Goal: Task Accomplishment & Management: Manage account settings

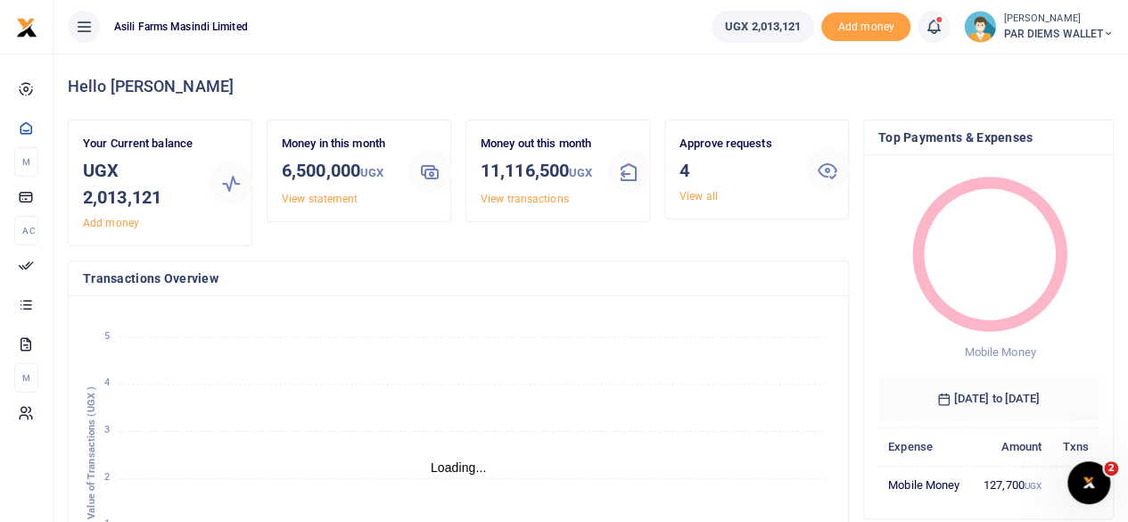
scroll to position [14, 14]
click at [1107, 38] on icon at bounding box center [1108, 34] width 11 height 12
click at [1034, 57] on link "Switch accounts" at bounding box center [1043, 65] width 141 height 25
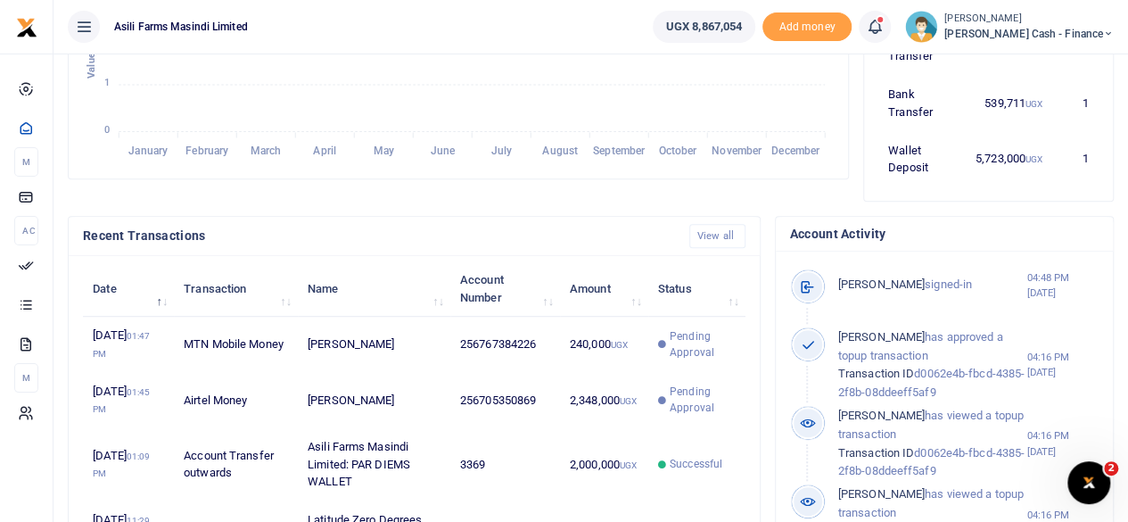
scroll to position [14, 14]
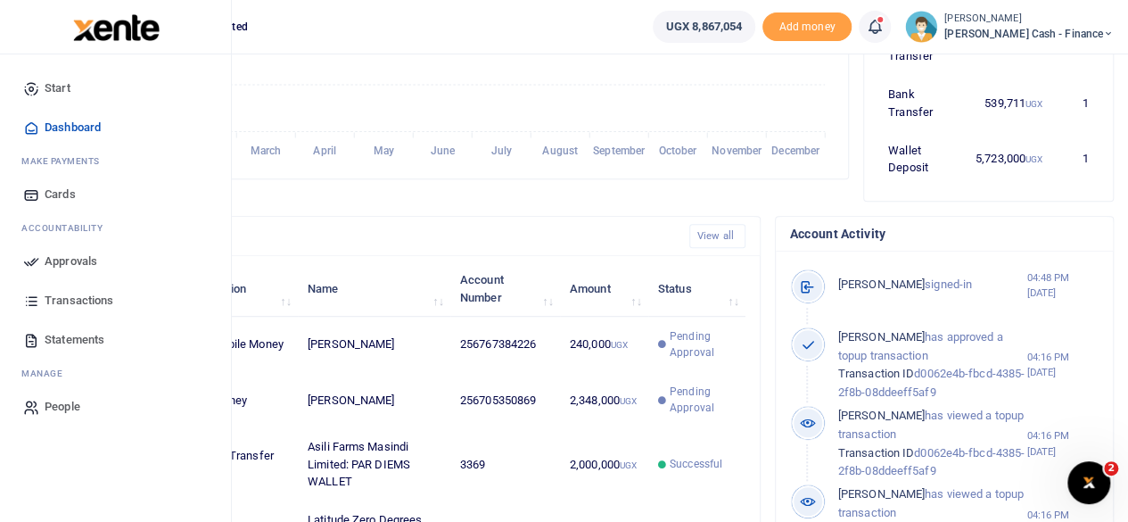
click at [70, 262] on span "Approvals" at bounding box center [71, 261] width 53 height 18
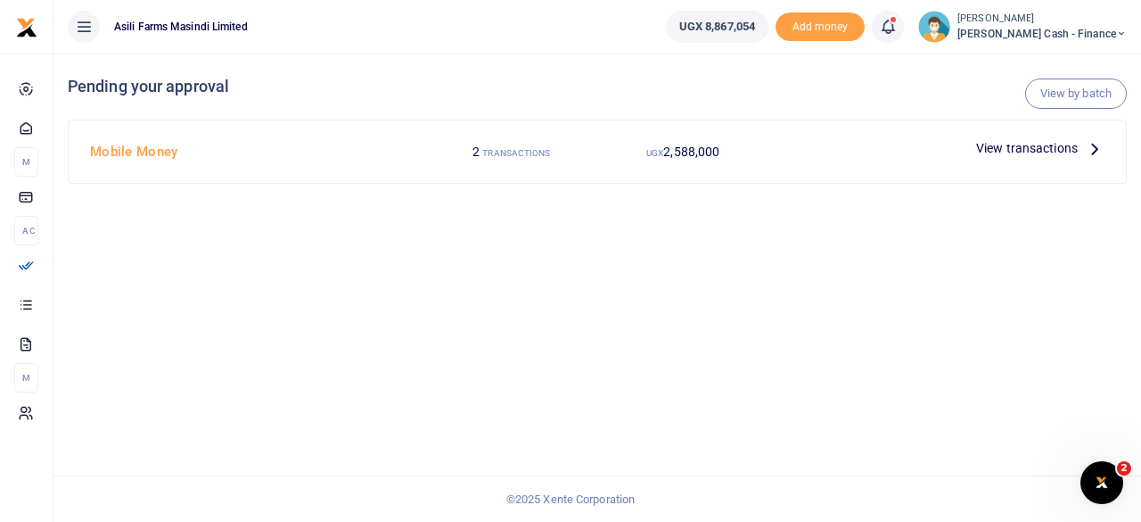
click at [1095, 148] on icon at bounding box center [1095, 148] width 20 height 20
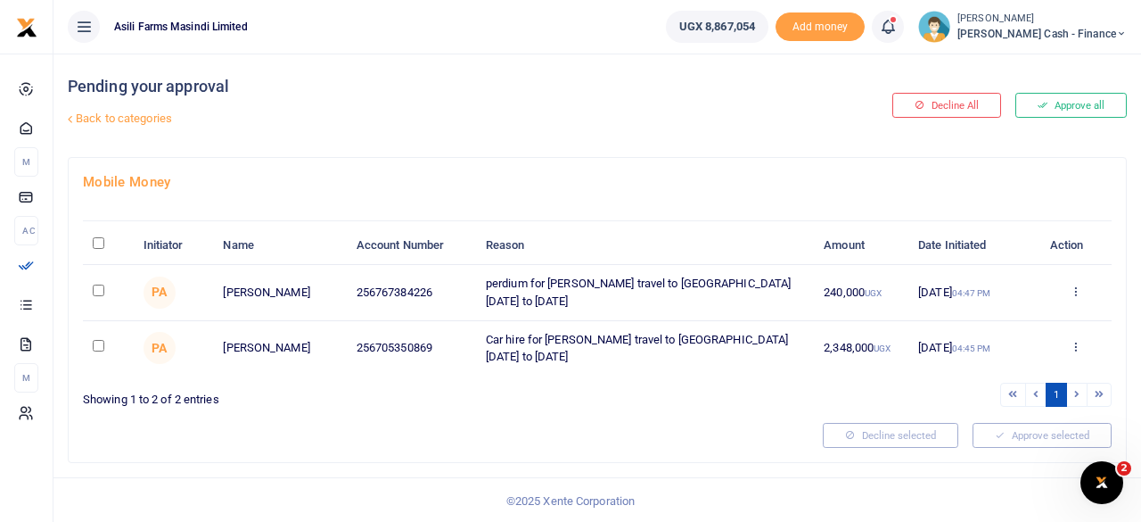
click at [99, 240] on input "\a \a : activate to sort column descending" at bounding box center [99, 243] width 12 height 12
checkbox input "true"
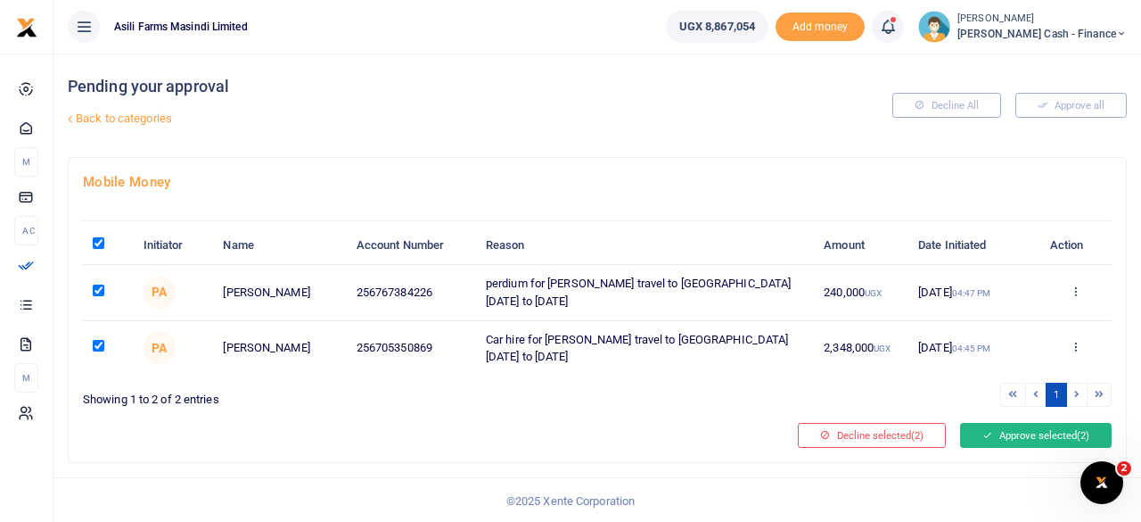
click at [1031, 423] on button "Approve selected (2)" at bounding box center [1036, 435] width 152 height 25
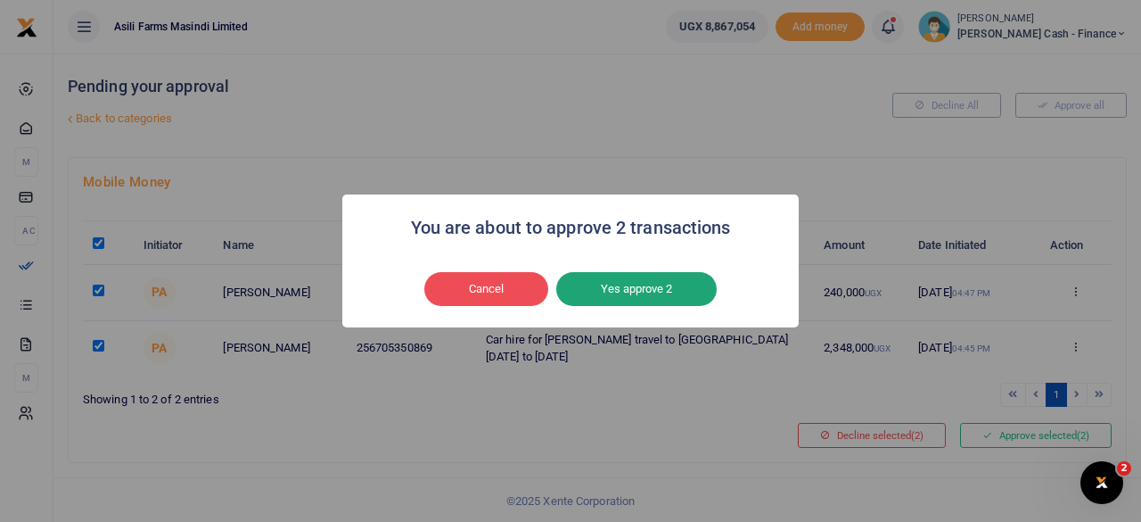
click at [624, 284] on button "Yes approve 2" at bounding box center [636, 289] width 160 height 34
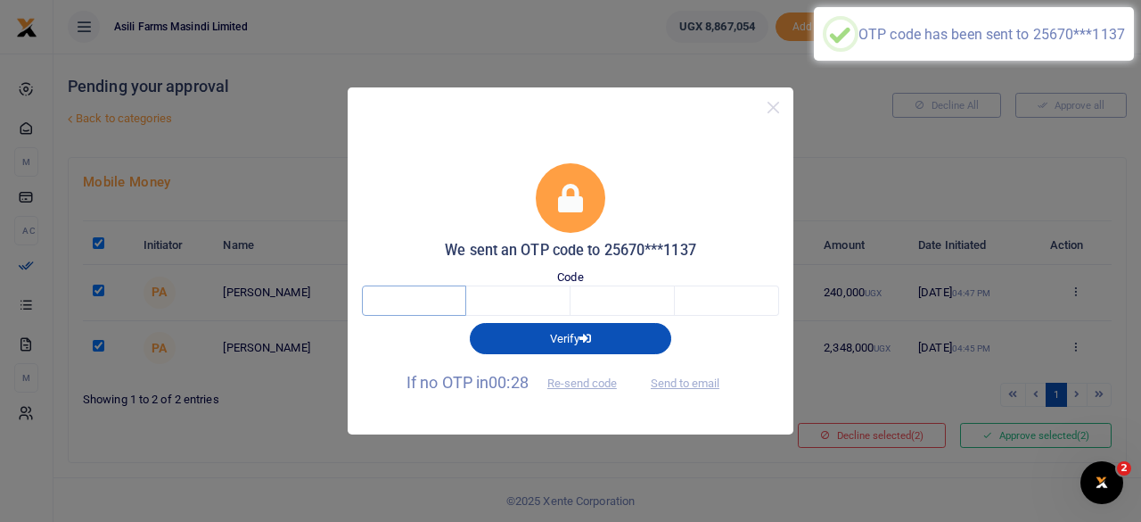
click at [464, 303] on input "text" at bounding box center [414, 300] width 104 height 30
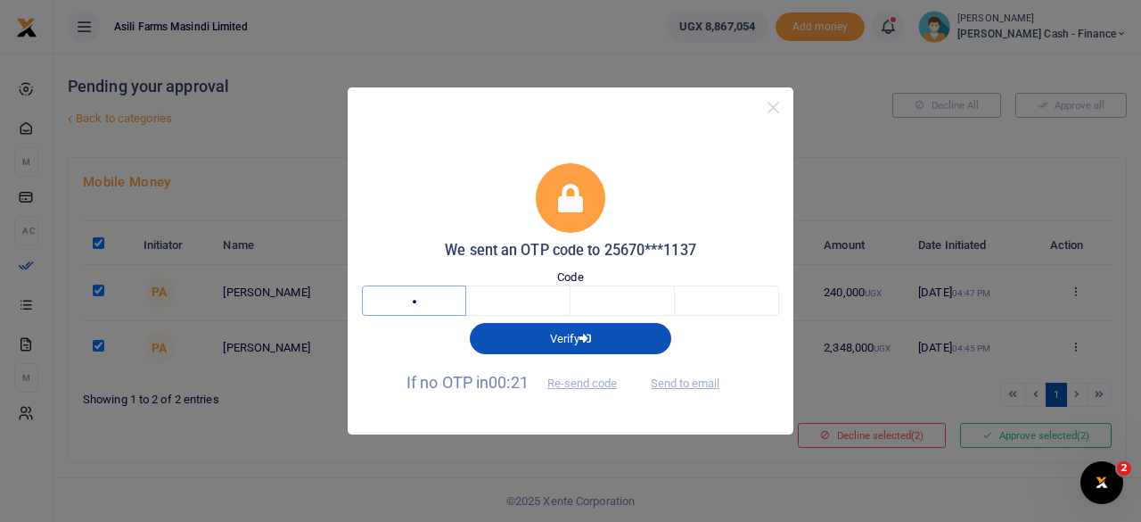
type input "4"
type input "9"
type input "1"
type input "5"
